Goal: Task Accomplishment & Management: Use online tool/utility

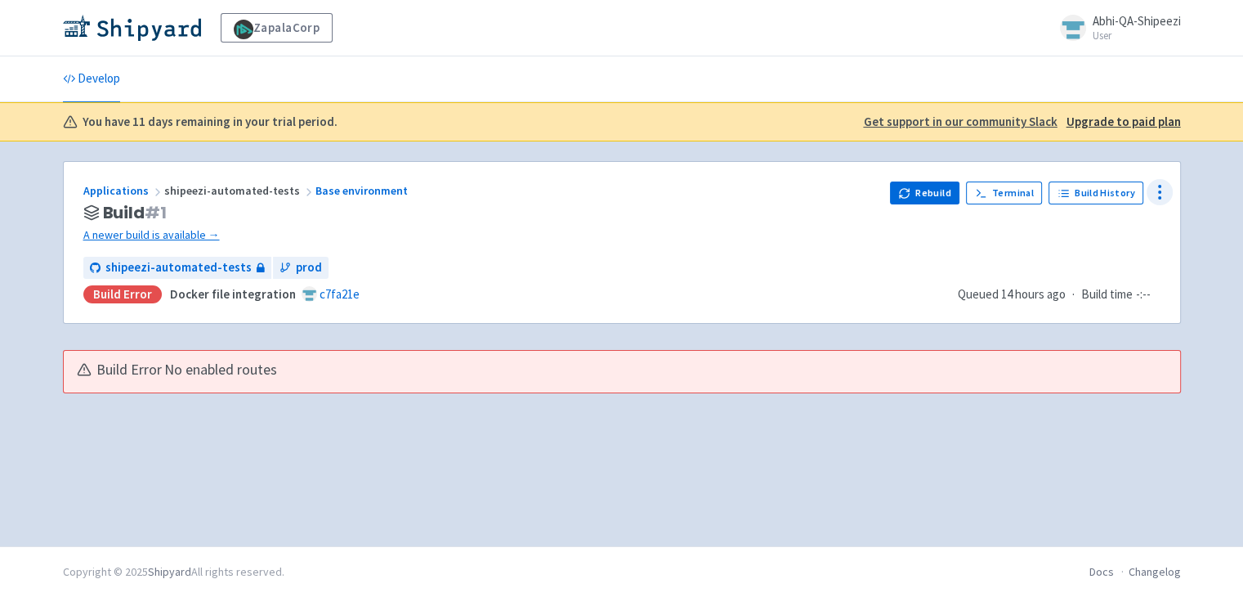
click at [1153, 187] on icon at bounding box center [1160, 192] width 20 height 20
click at [1112, 231] on span "Configure" at bounding box center [1100, 228] width 51 height 23
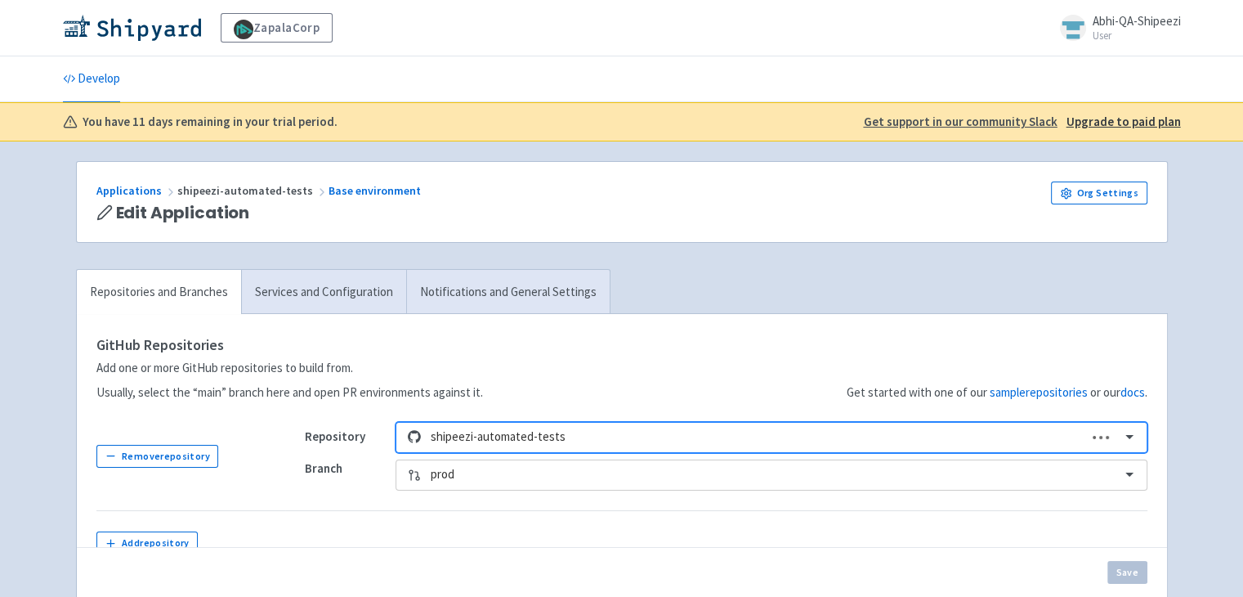
scroll to position [117, 0]
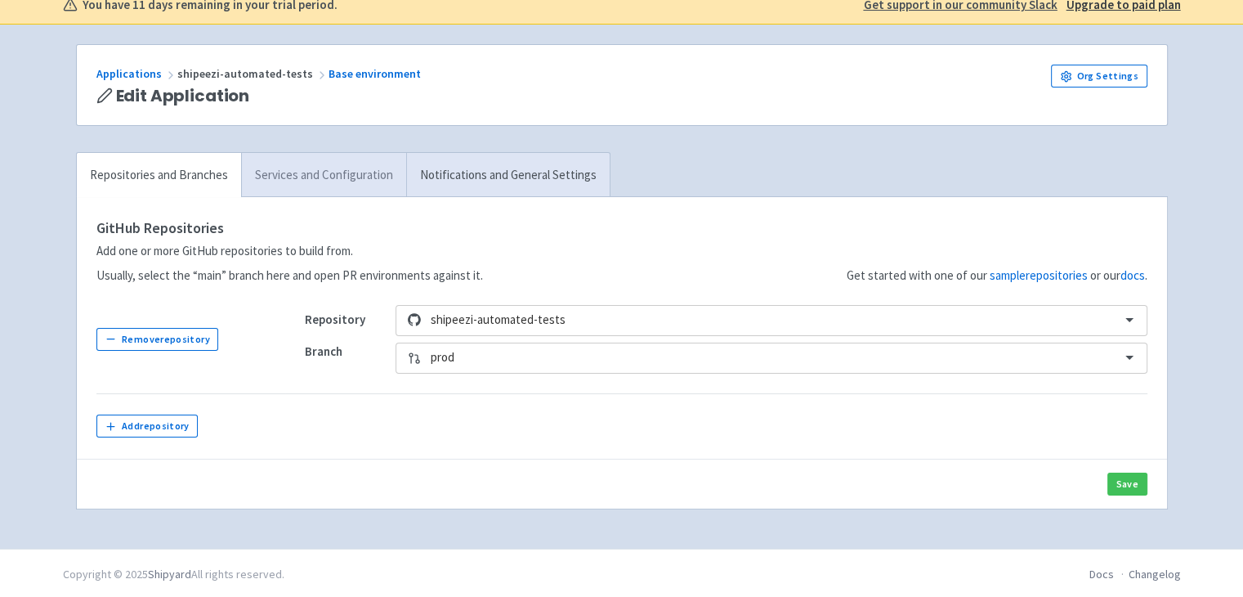
click at [351, 171] on link "Services and Configuration" at bounding box center [323, 175] width 165 height 45
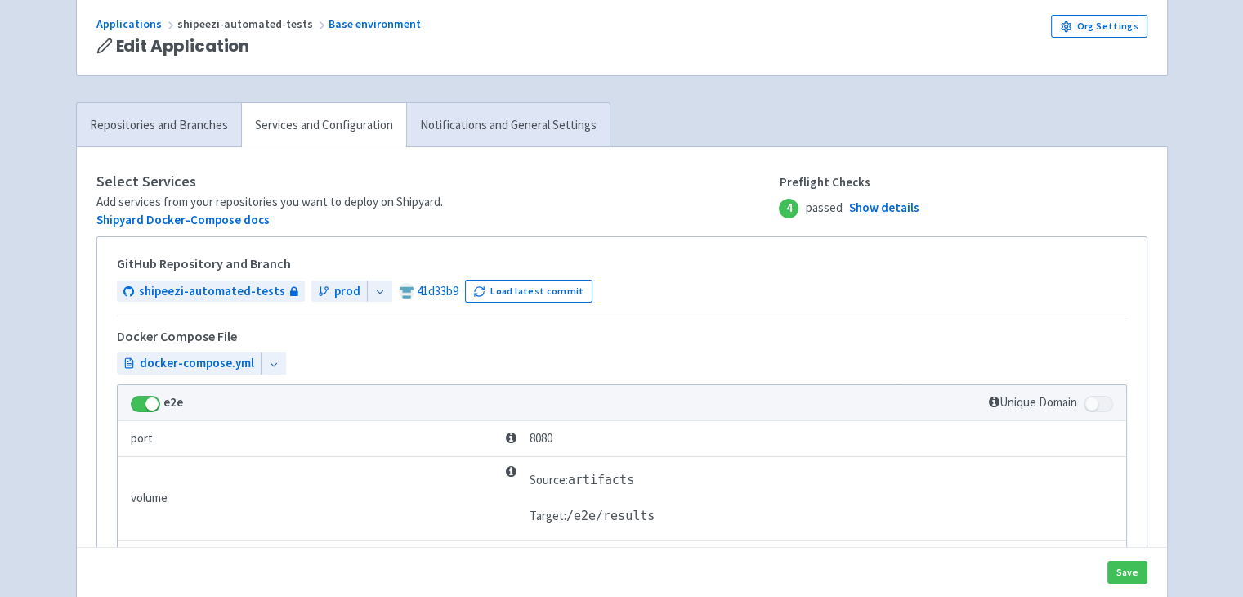
scroll to position [166, 0]
click at [853, 212] on link "Show details" at bounding box center [883, 208] width 70 height 19
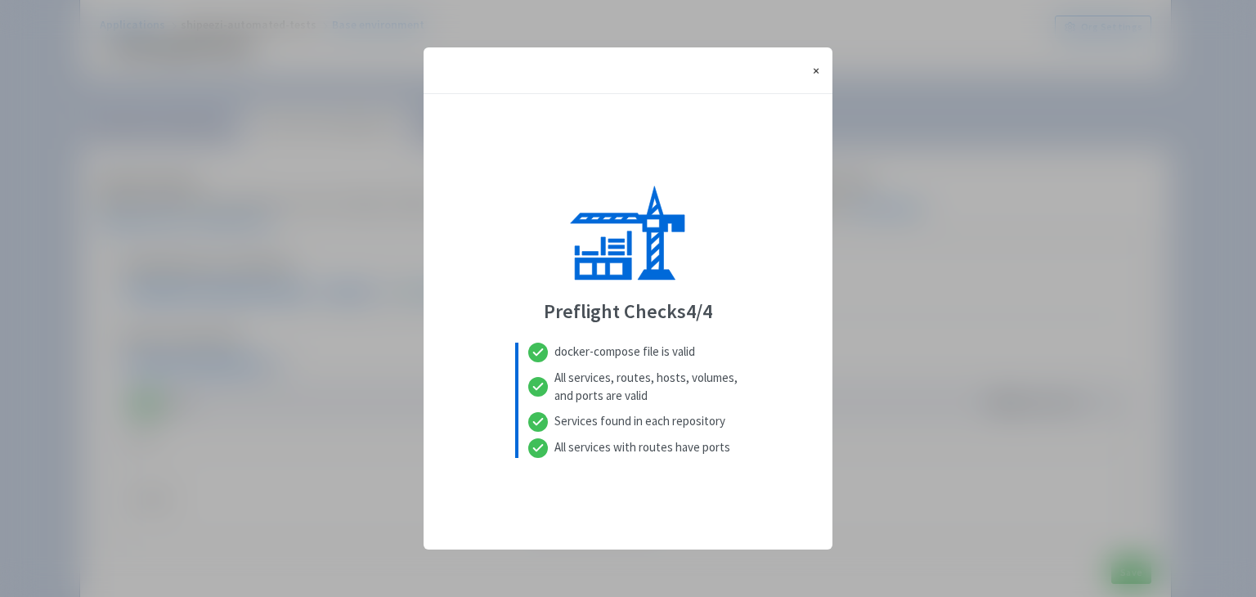
click at [806, 65] on button "× Close" at bounding box center [815, 70] width 33 height 46
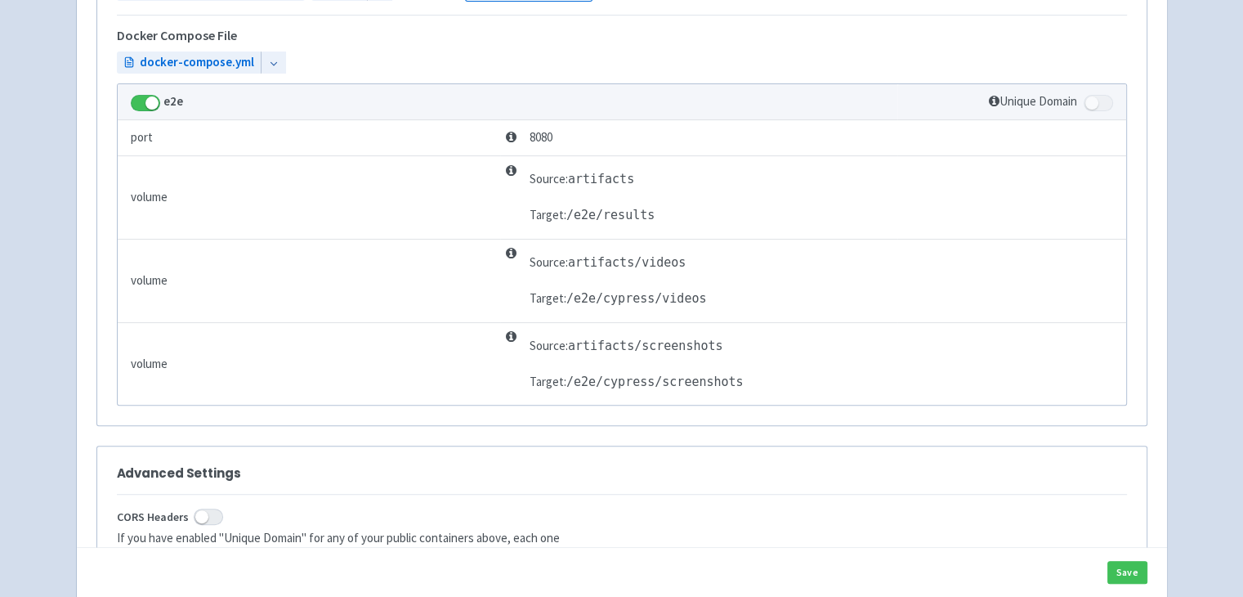
scroll to position [469, 0]
click at [1119, 561] on button "Save" at bounding box center [1128, 572] width 40 height 23
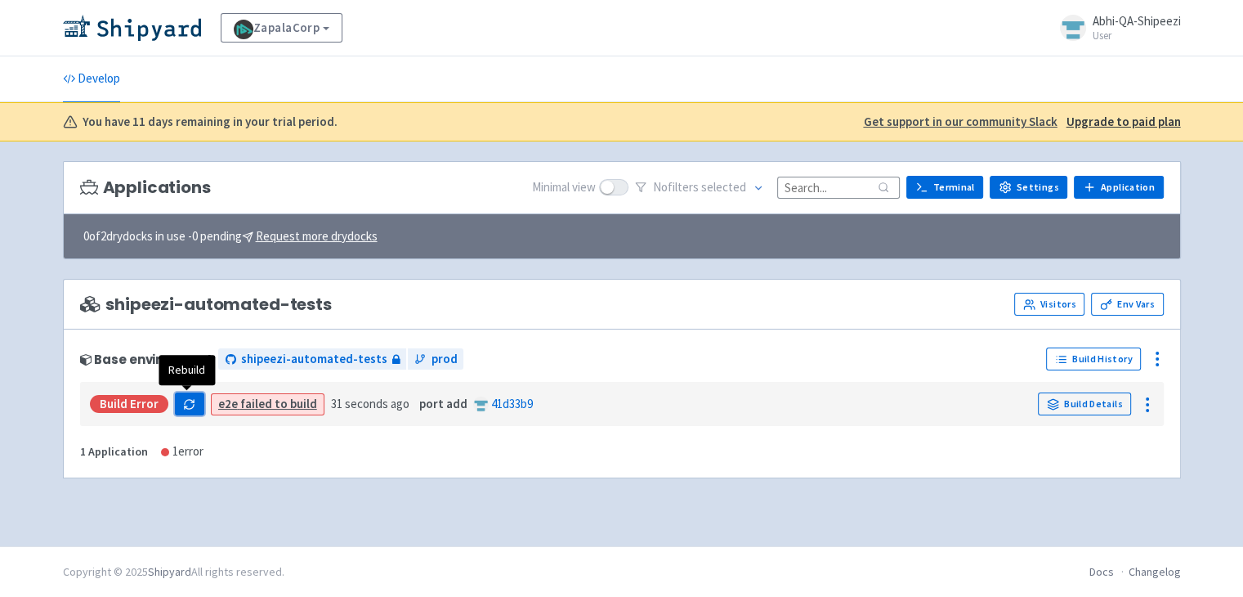
click at [187, 406] on icon "button" at bounding box center [189, 406] width 9 height 5
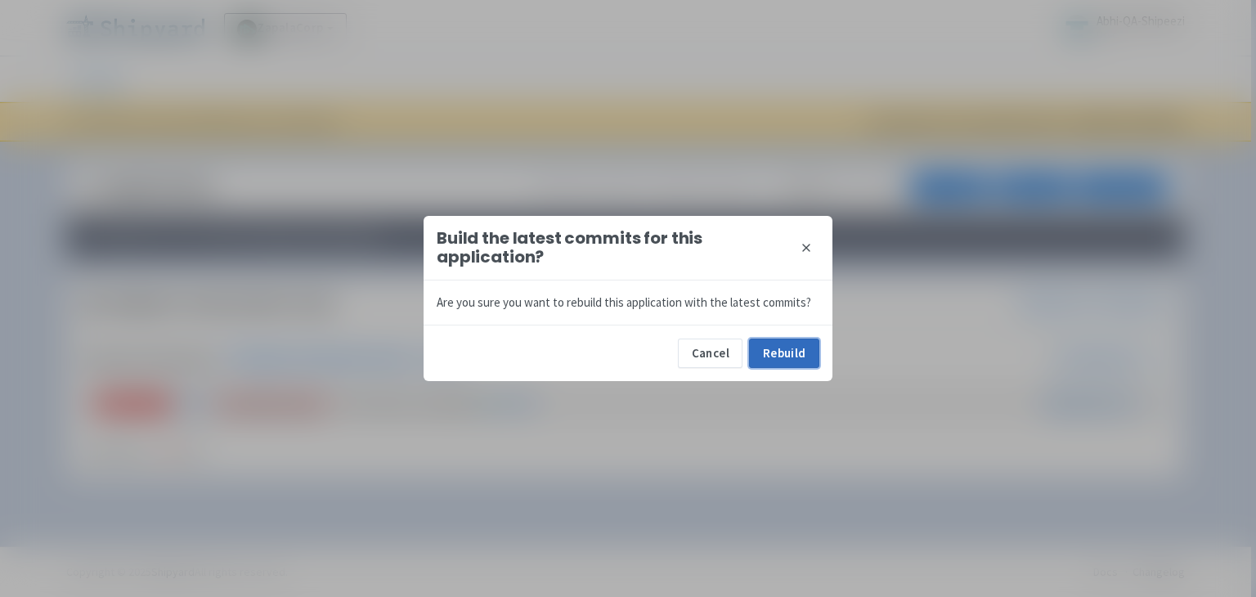
click at [777, 350] on button "Rebuild" at bounding box center [784, 352] width 70 height 29
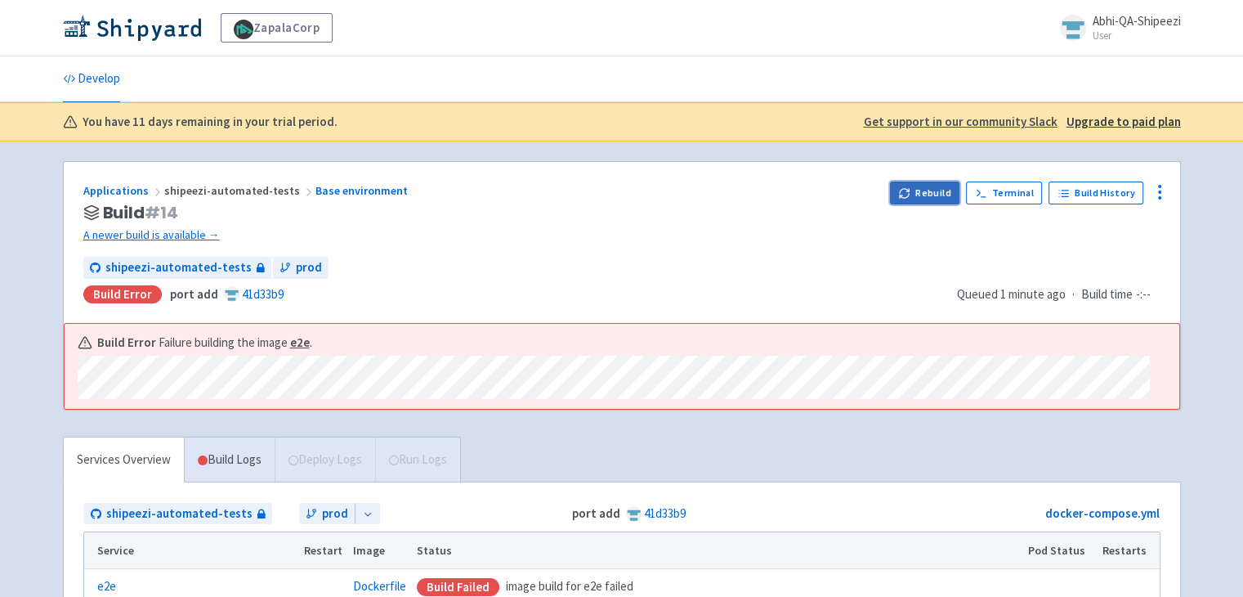
click at [921, 186] on button "Rebuild" at bounding box center [925, 192] width 70 height 23
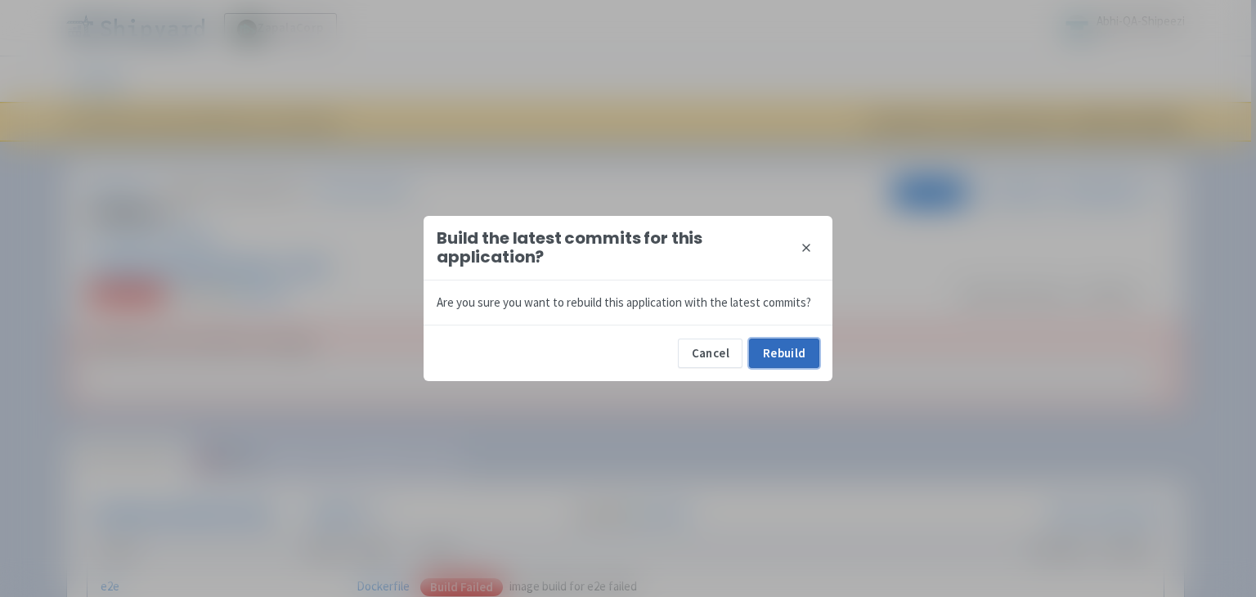
click at [772, 365] on button "Rebuild" at bounding box center [784, 352] width 70 height 29
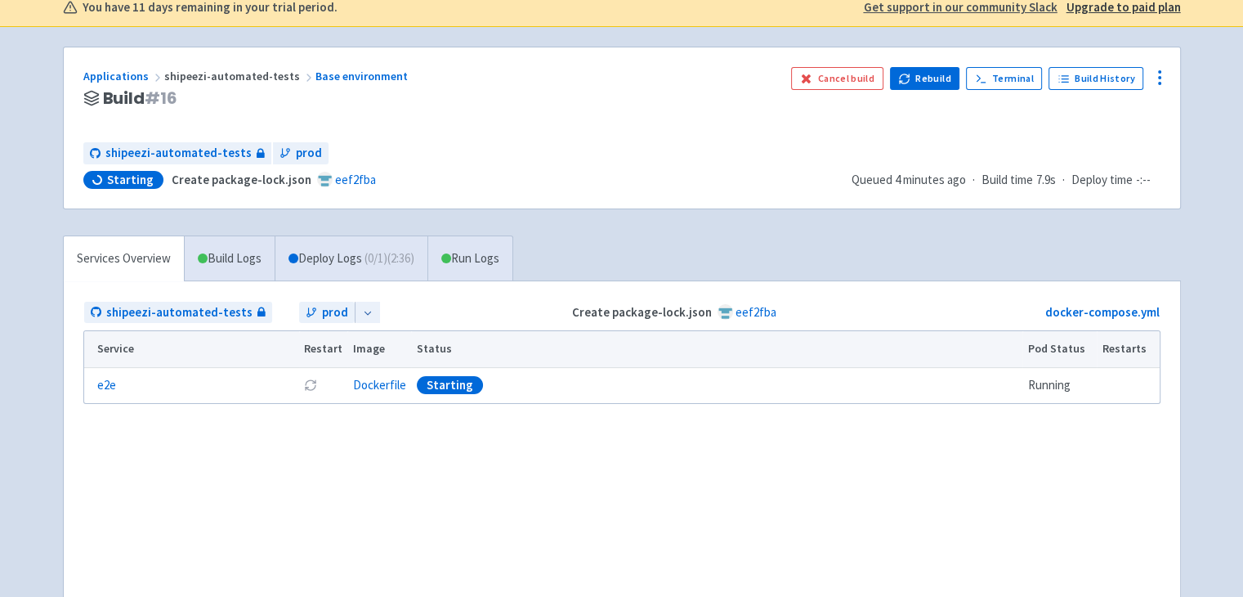
scroll to position [33, 0]
